Goal: Information Seeking & Learning: Learn about a topic

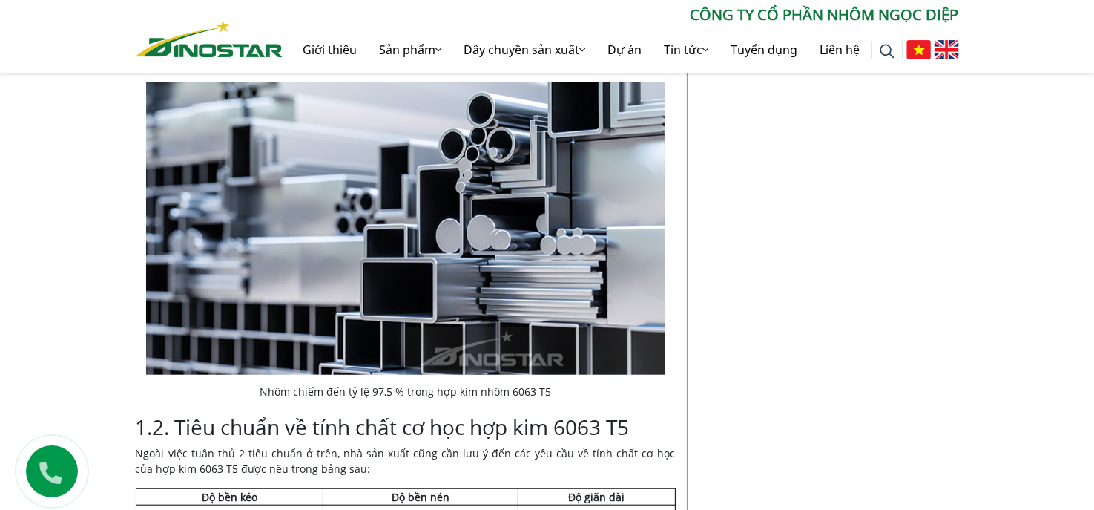
scroll to position [1261, 0]
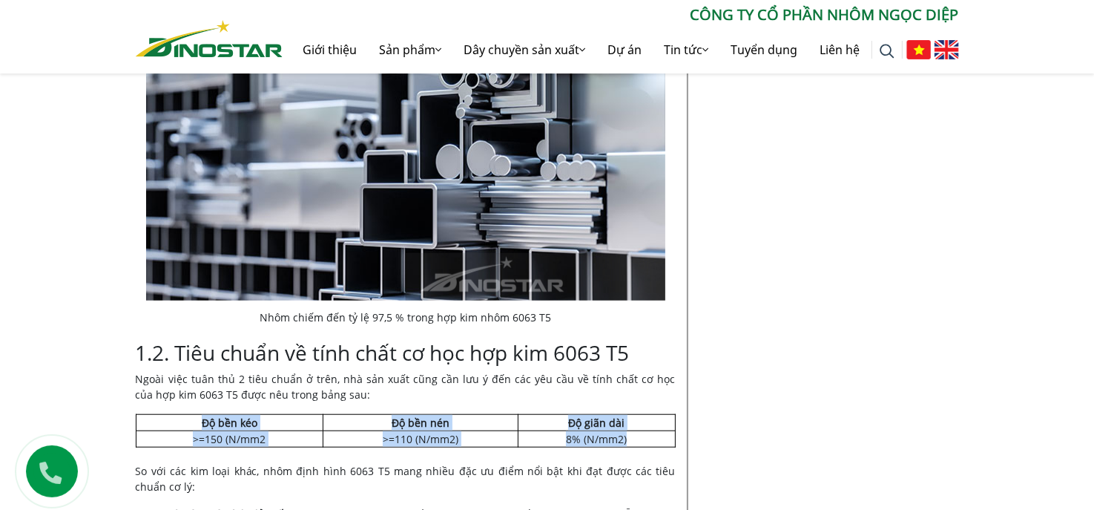
drag, startPoint x: 133, startPoint y: 396, endPoint x: 668, endPoint y: 418, distance: 536.0
click at [668, 418] on div "Tiêu chuẩn nhôm 6063-T5 hợp kim phổ biến nhất công nghệ ép đùn Home » Tư vấn » …" at bounding box center [407, 397] width 564 height 2565
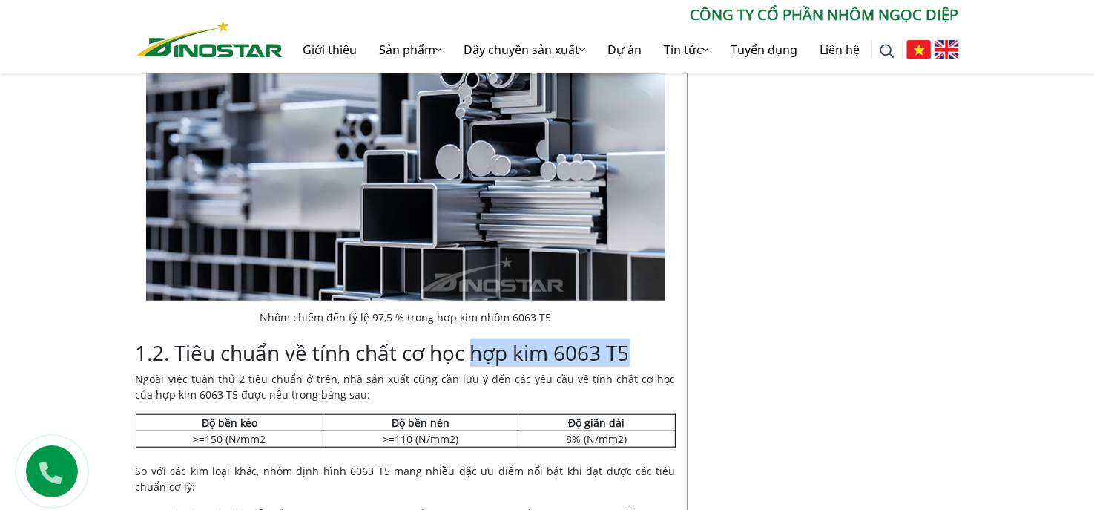
drag, startPoint x: 473, startPoint y: 335, endPoint x: 633, endPoint y: 335, distance: 159.5
click at [633, 340] on h3 "1.2. Tiêu chuẩn về tính chất cơ học hợp kim 6063 T5" at bounding box center [406, 352] width 540 height 25
copy h3 "hợp kim 6063 T5"
drag, startPoint x: 133, startPoint y: 398, endPoint x: 679, endPoint y: 421, distance: 547.1
click at [679, 421] on div "Tiêu chuẩn nhôm 6063-T5 hợp kim phổ biến nhất công nghệ ép đùn Home » Tư vấn » …" at bounding box center [407, 397] width 564 height 2565
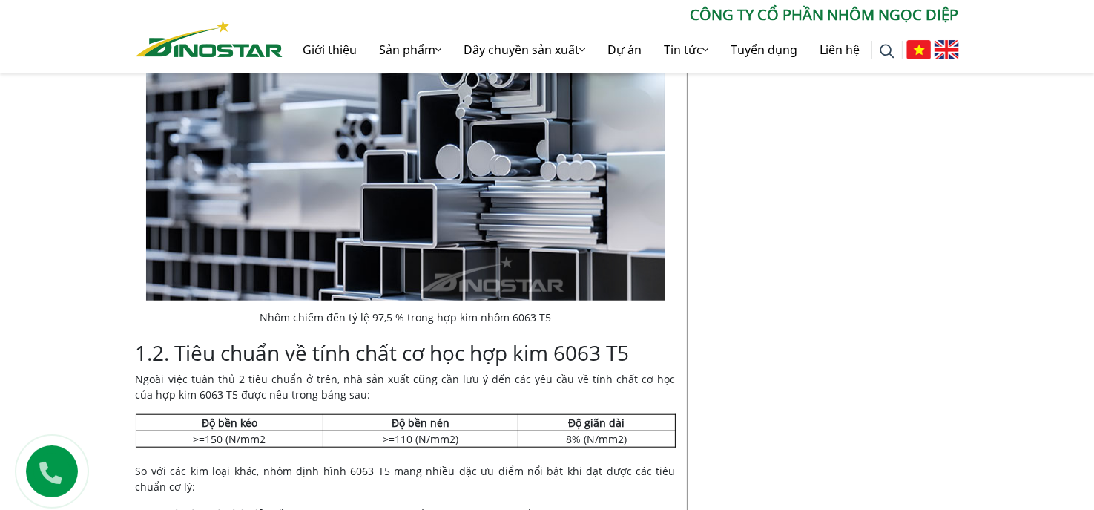
copy div
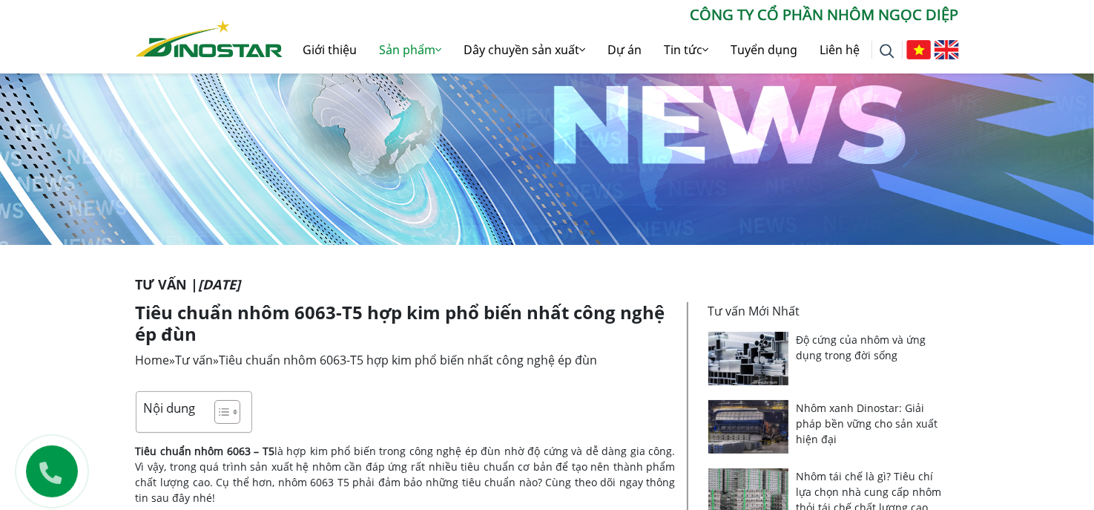
scroll to position [0, 0]
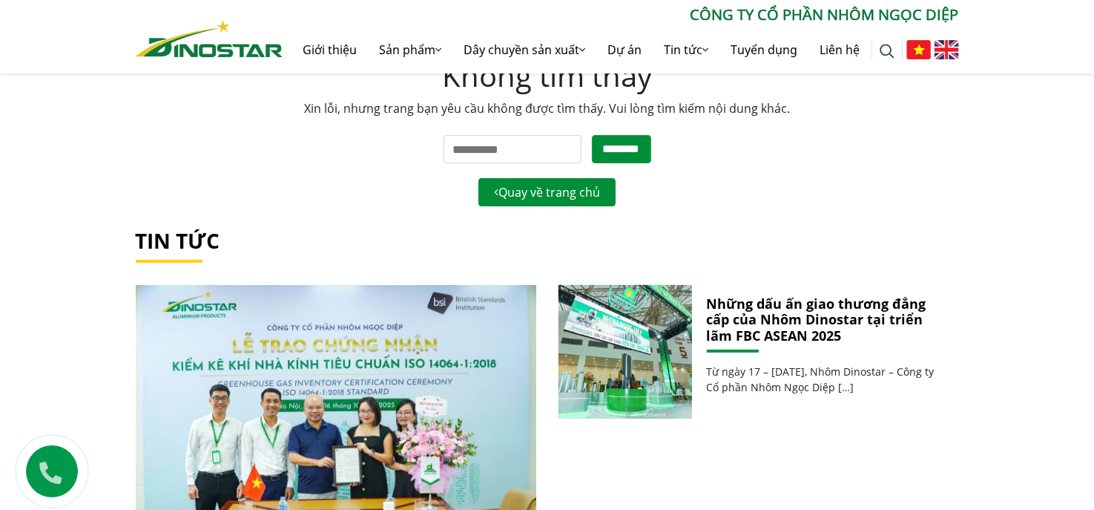
scroll to position [74, 0]
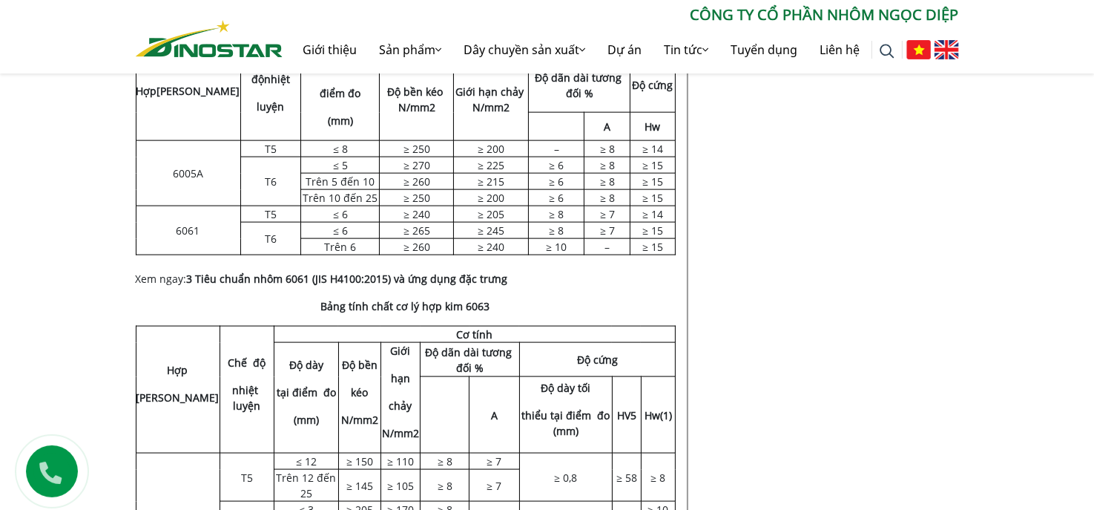
scroll to position [2003, 0]
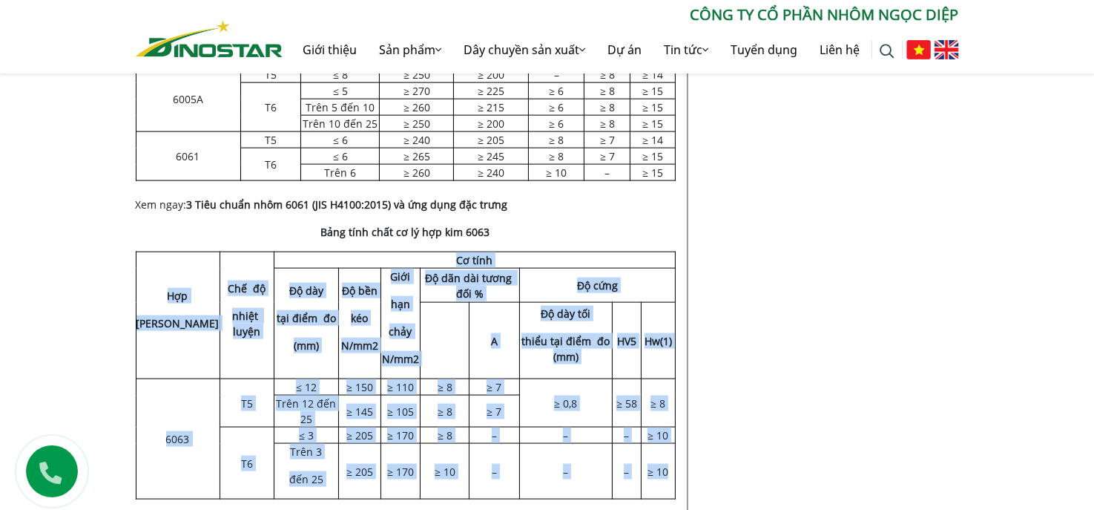
drag, startPoint x: 136, startPoint y: 180, endPoint x: 672, endPoint y: 403, distance: 579.9
click at [672, 403] on tbody "Hợp kim Chế độ nhiệt luyện Cơ tính Độ dày tại điểm đo (mm) Độ bền kéo N/mm2 Giớ…" at bounding box center [405, 375] width 539 height 247
copy tbody "Hợp kim Chế độ nhiệt luyện Cơ tính Độ dày tại điểm đo (mm) Độ bền kéo N/mm2 Giớ…"
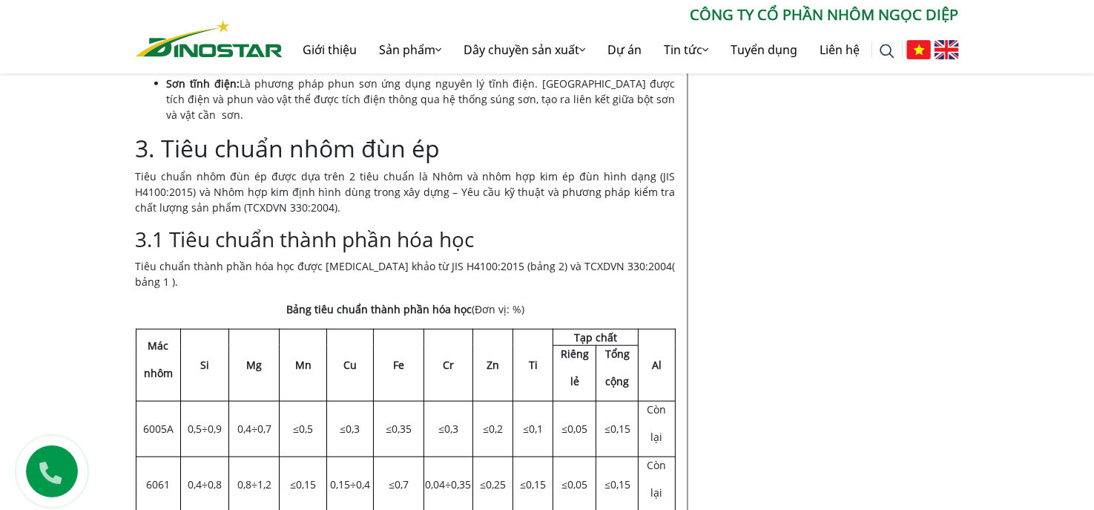
scroll to position [1359, 0]
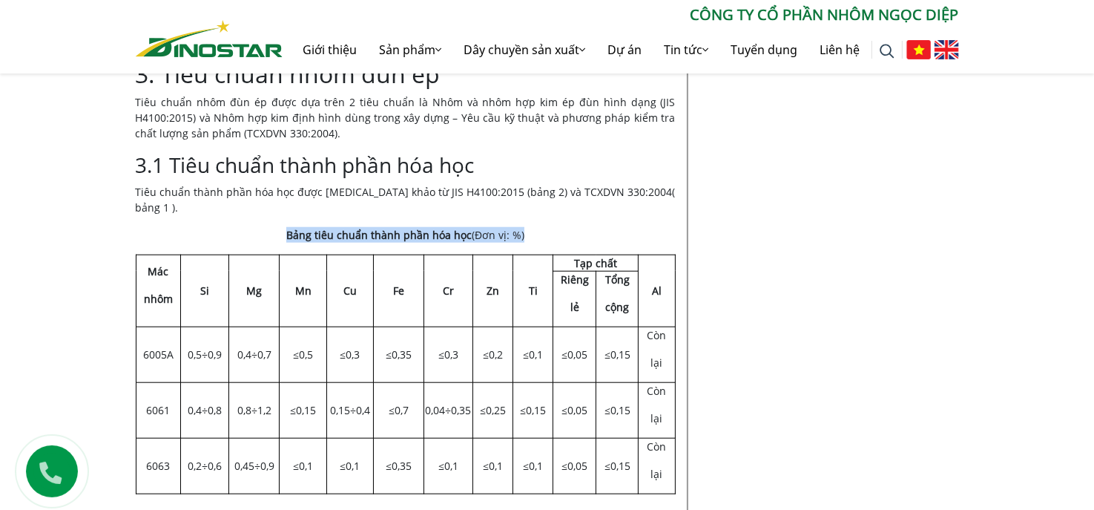
drag, startPoint x: 283, startPoint y: 170, endPoint x: 677, endPoint y: 426, distance: 470.1
copy div "Bảng tiêu chuẩn thành phần hóa học (Đơn vị: %)"
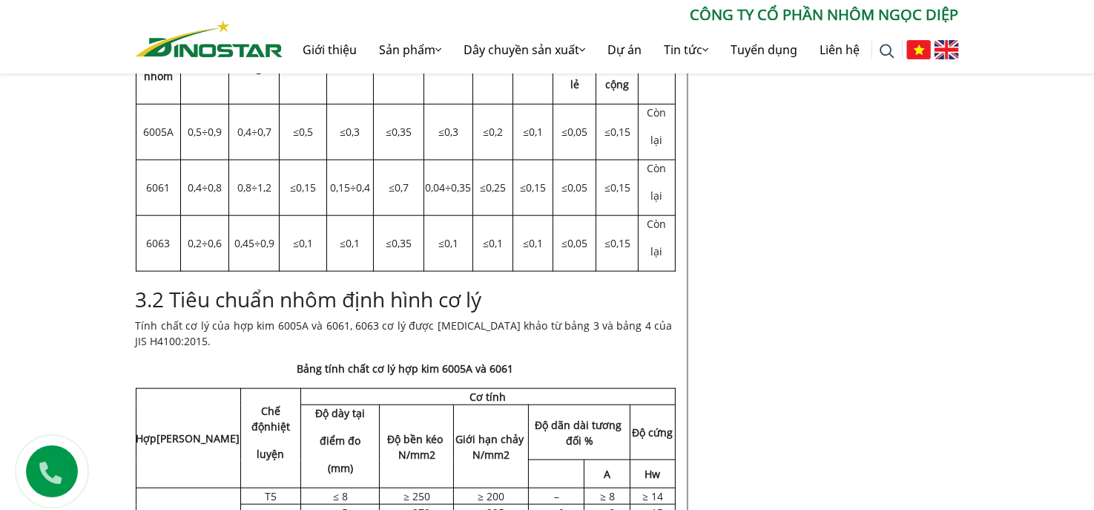
scroll to position [1656, 0]
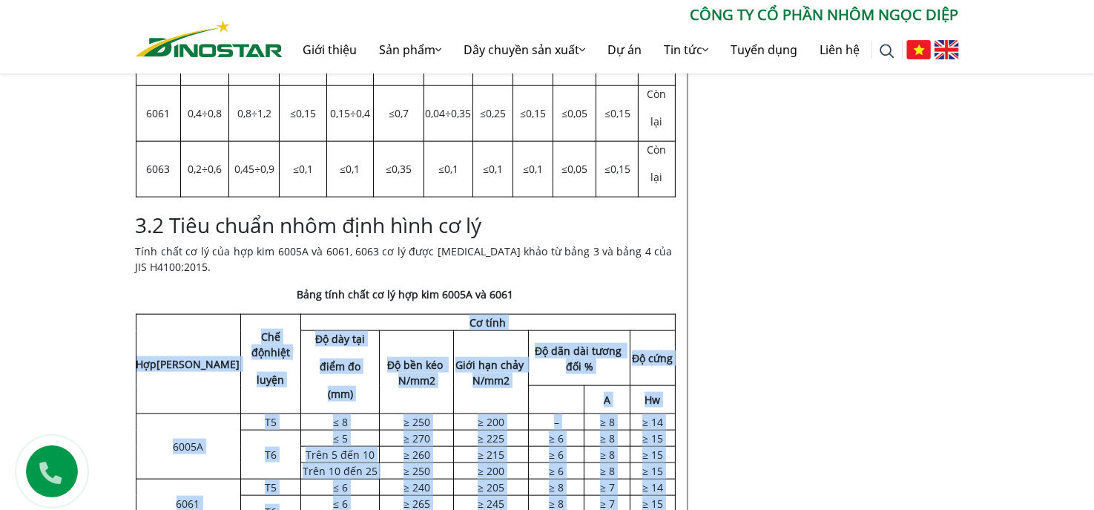
drag, startPoint x: 129, startPoint y: 236, endPoint x: 587, endPoint y: 447, distance: 504.5
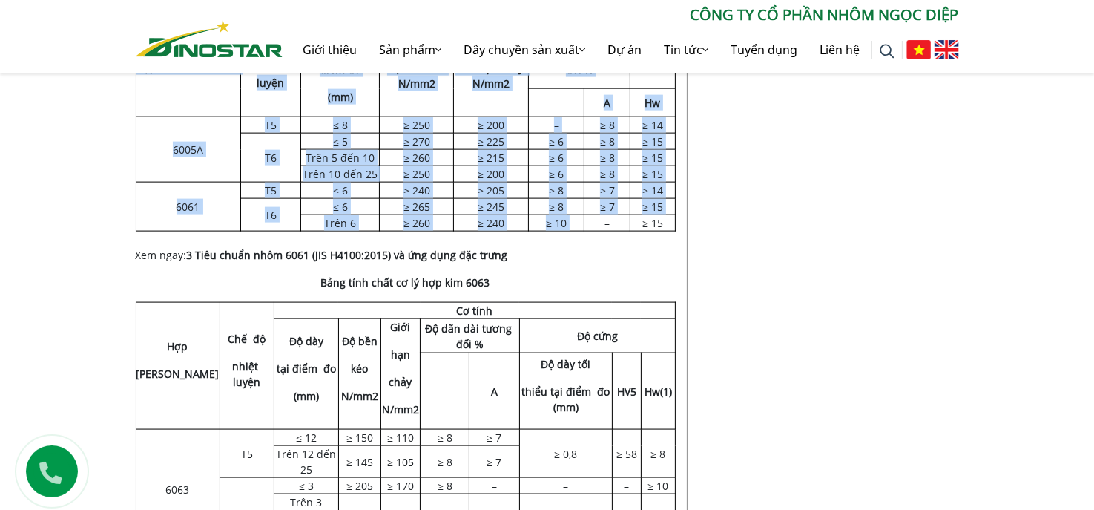
scroll to position [2026, 0]
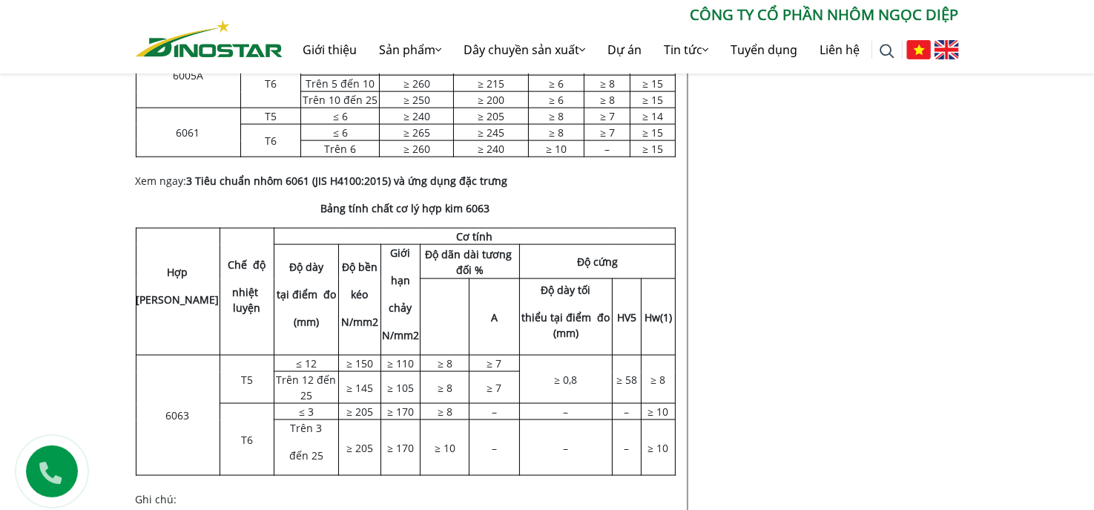
drag, startPoint x: 130, startPoint y: 156, endPoint x: 682, endPoint y: 379, distance: 596.0
copy div
drag, startPoint x: 487, startPoint y: 127, endPoint x: 318, endPoint y: 123, distance: 168.4
click at [318, 200] on p "Bảng tính chất cơ lý hợp kim 6063" at bounding box center [406, 208] width 540 height 16
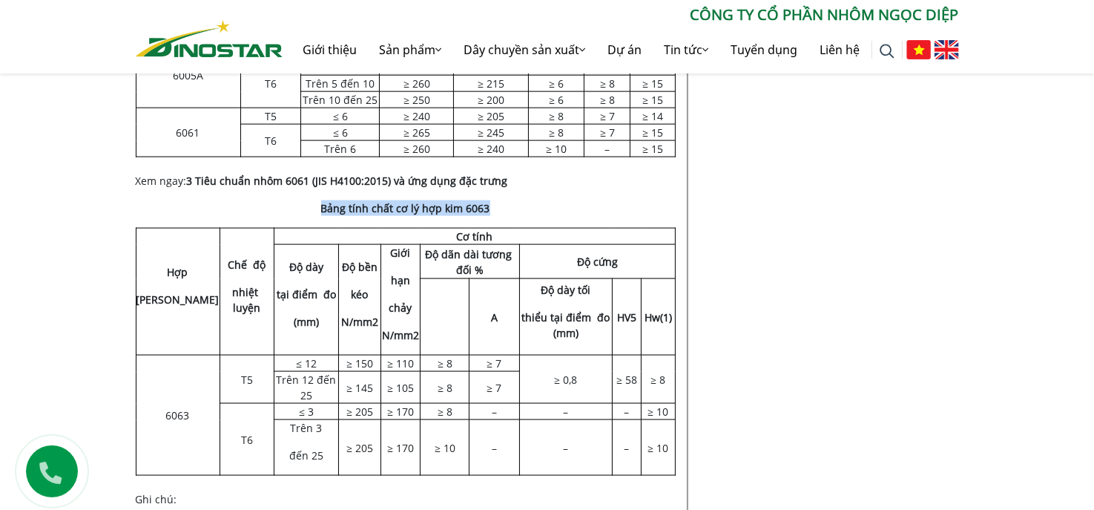
copy strong "Bảng tính chất cơ lý hợp kim 6063"
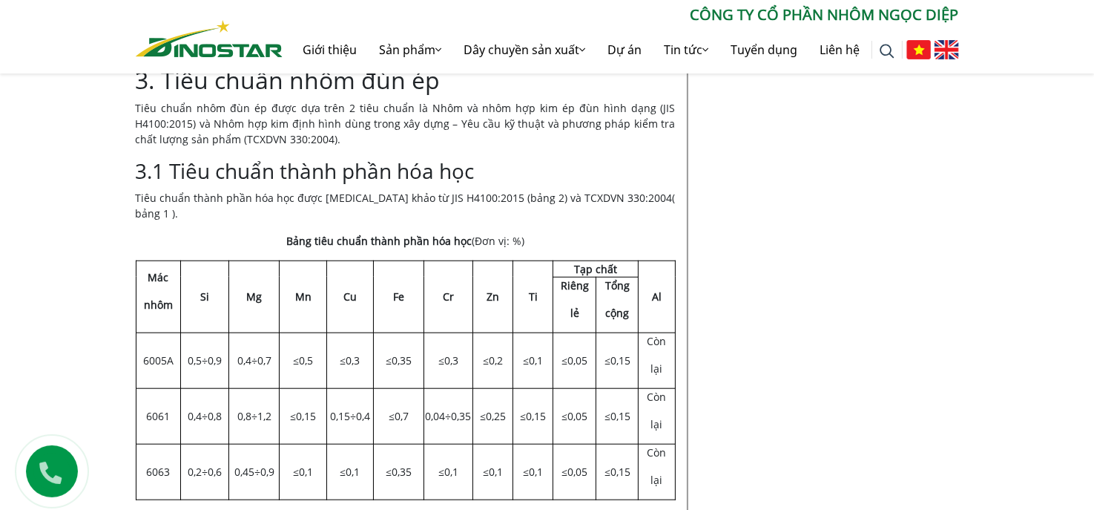
scroll to position [0, 0]
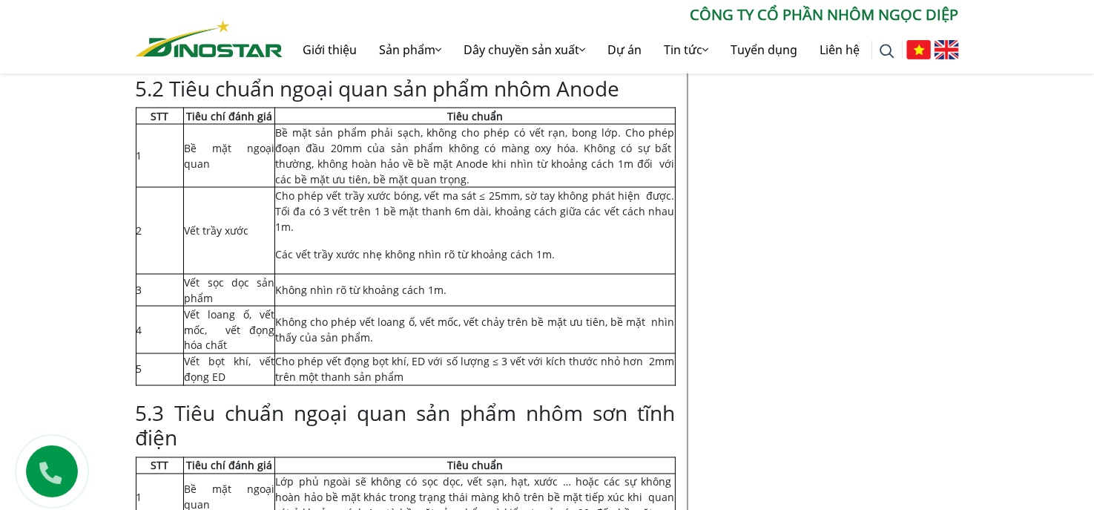
scroll to position [7936, 0]
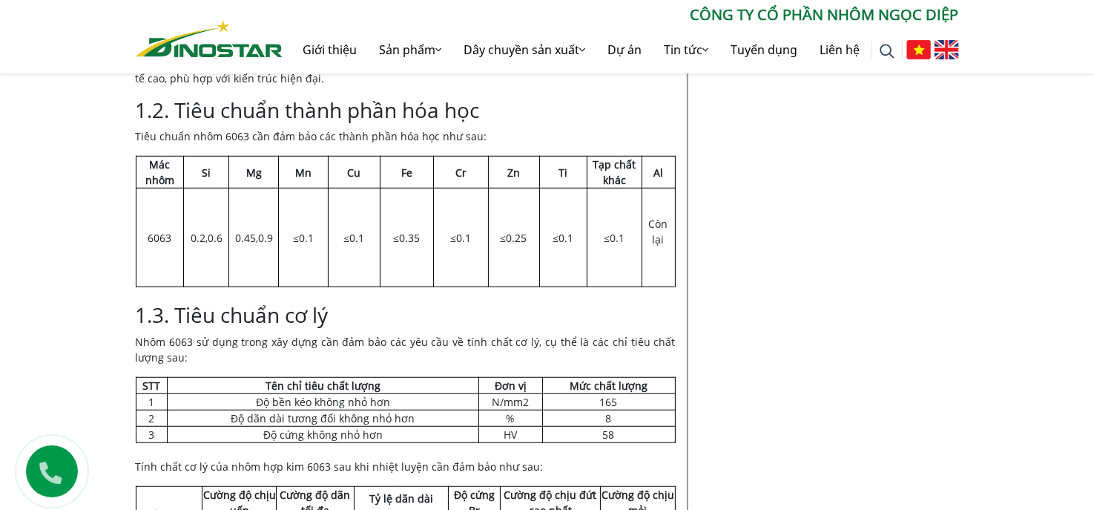
scroll to position [1113, 0]
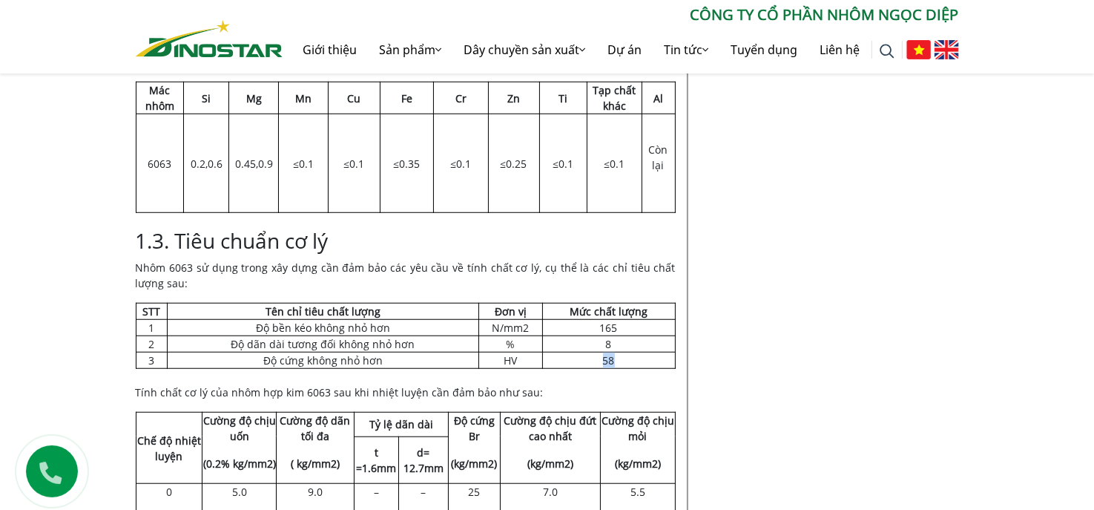
drag, startPoint x: 616, startPoint y: 335, endPoint x: 589, endPoint y: 337, distance: 27.5
click at [589, 352] on td "58" at bounding box center [608, 360] width 133 height 16
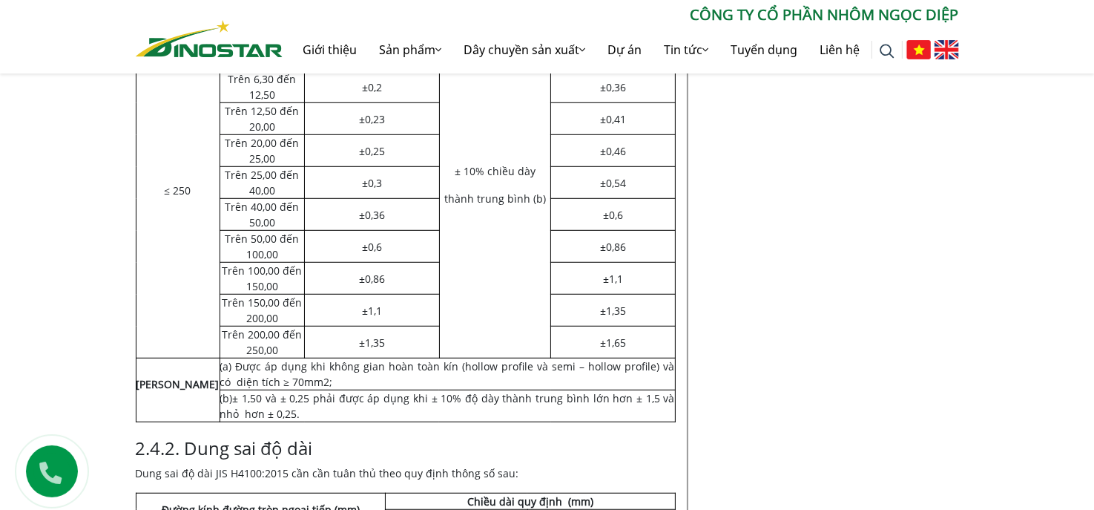
scroll to position [6527, 0]
